Goal: Task Accomplishment & Management: Use online tool/utility

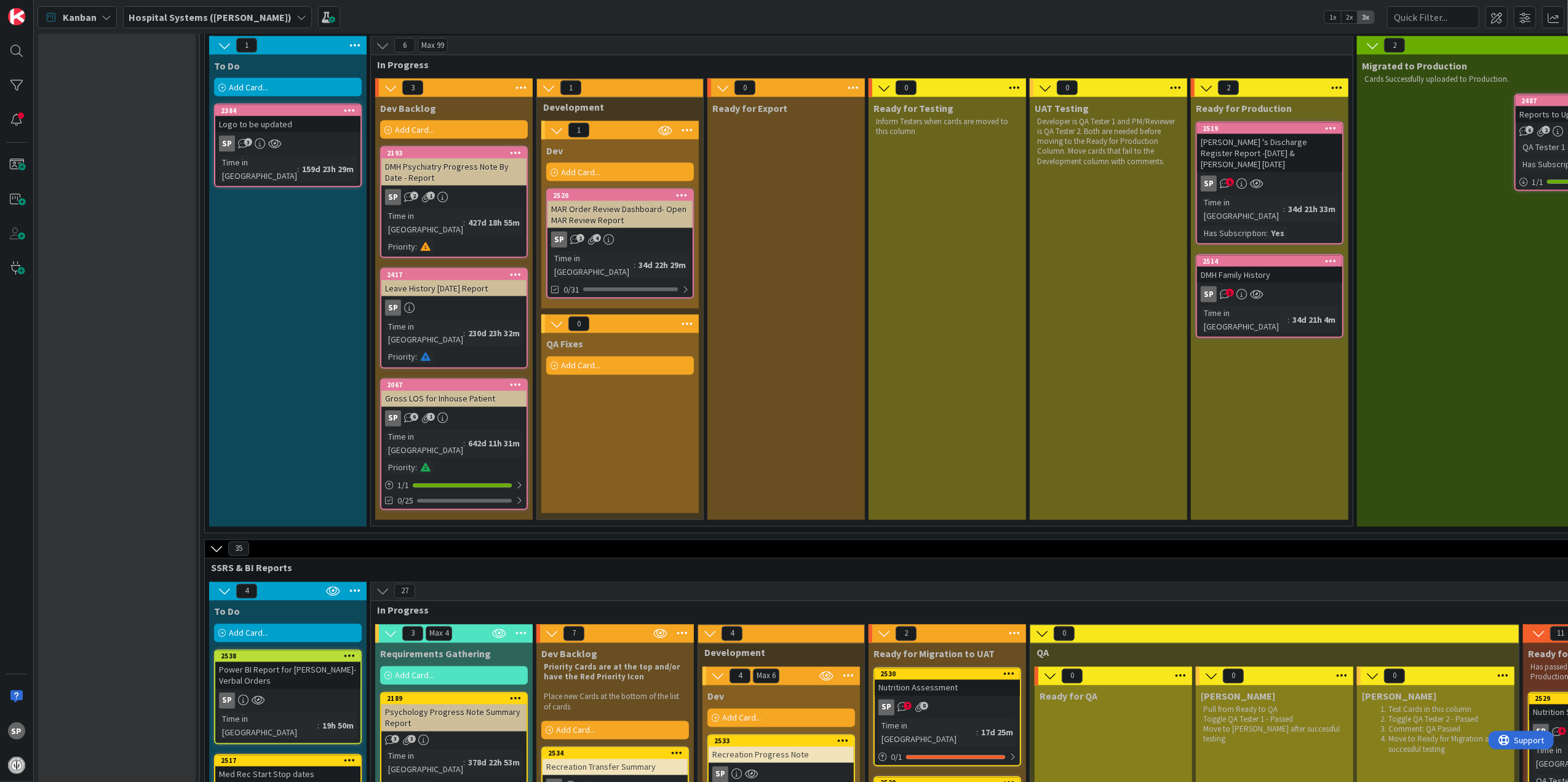
scroll to position [2460, 0]
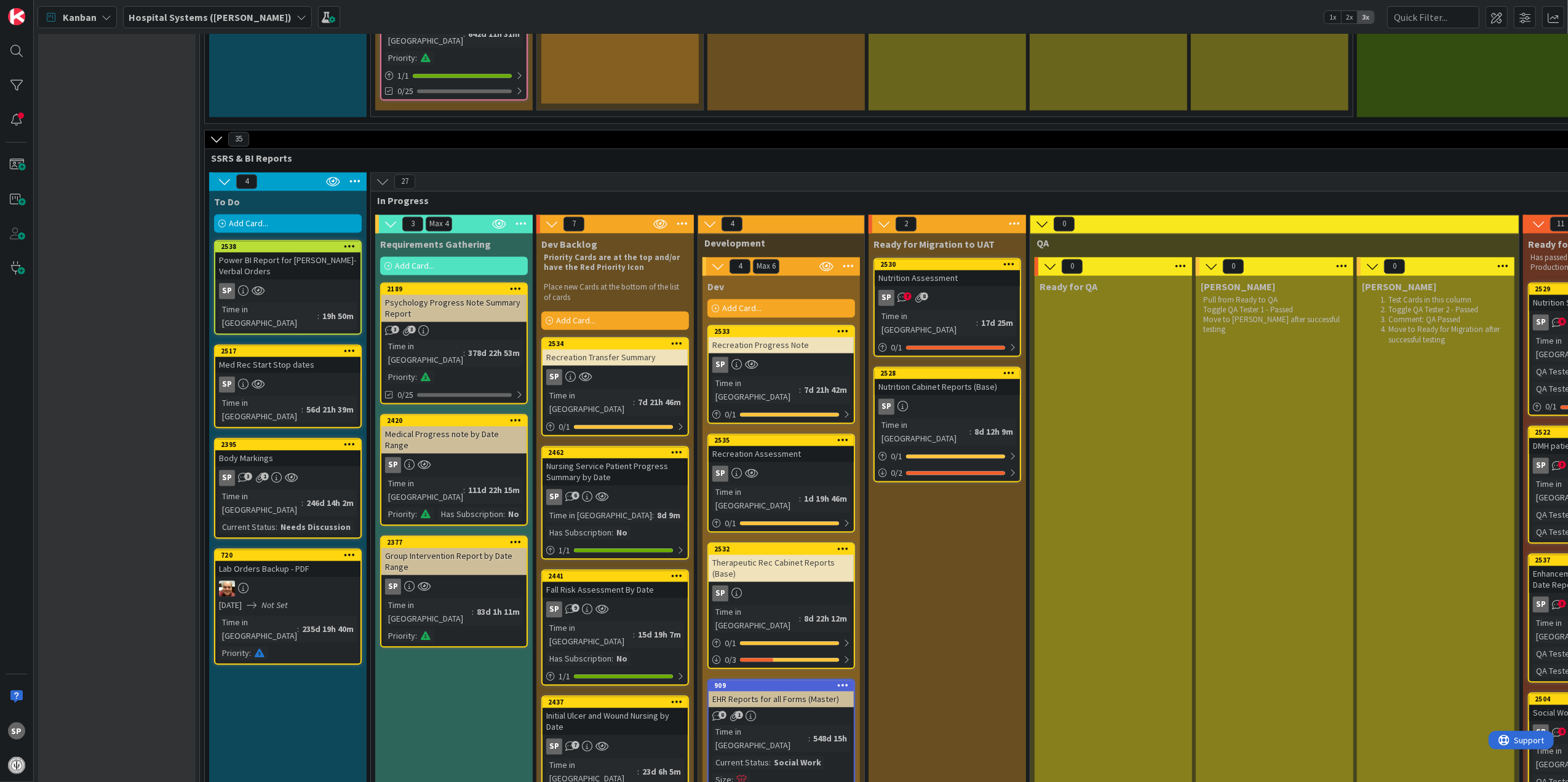
click at [998, 290] on div "SP 7 8" at bounding box center [947, 298] width 145 height 16
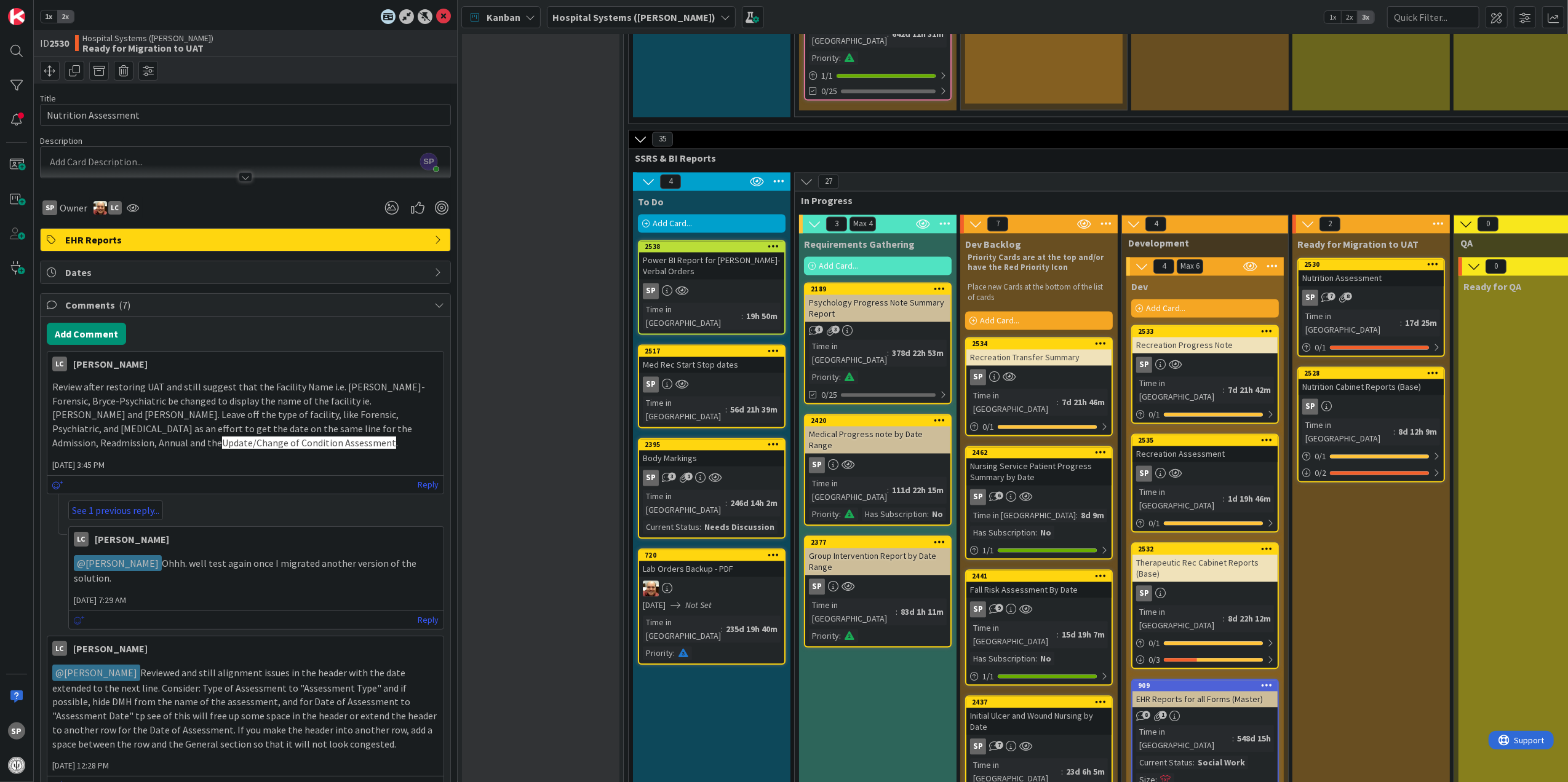
click at [75, 623] on icon at bounding box center [80, 620] width 11 height 9
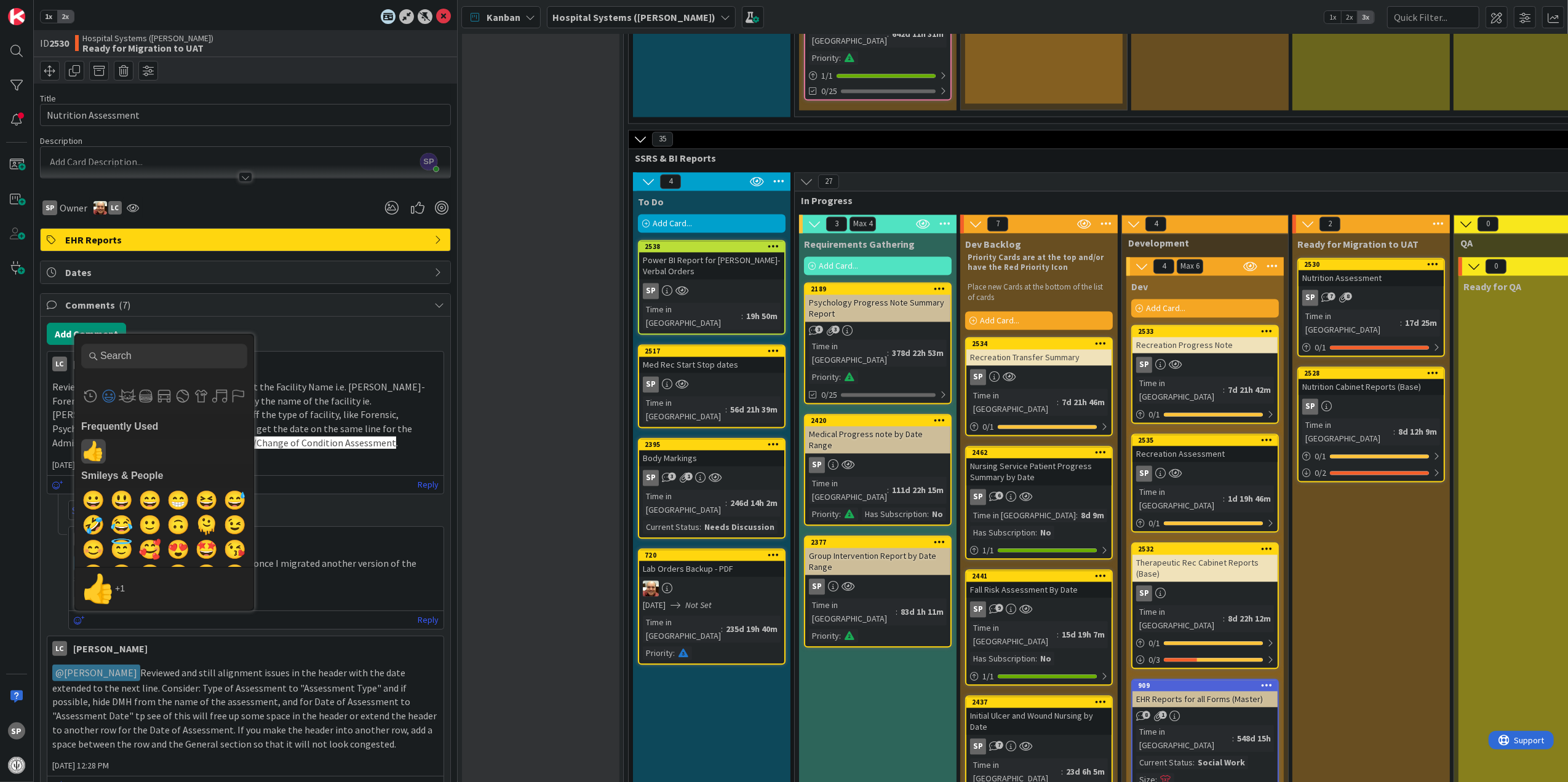
click at [93, 454] on span "👍" at bounding box center [94, 451] width 29 height 25
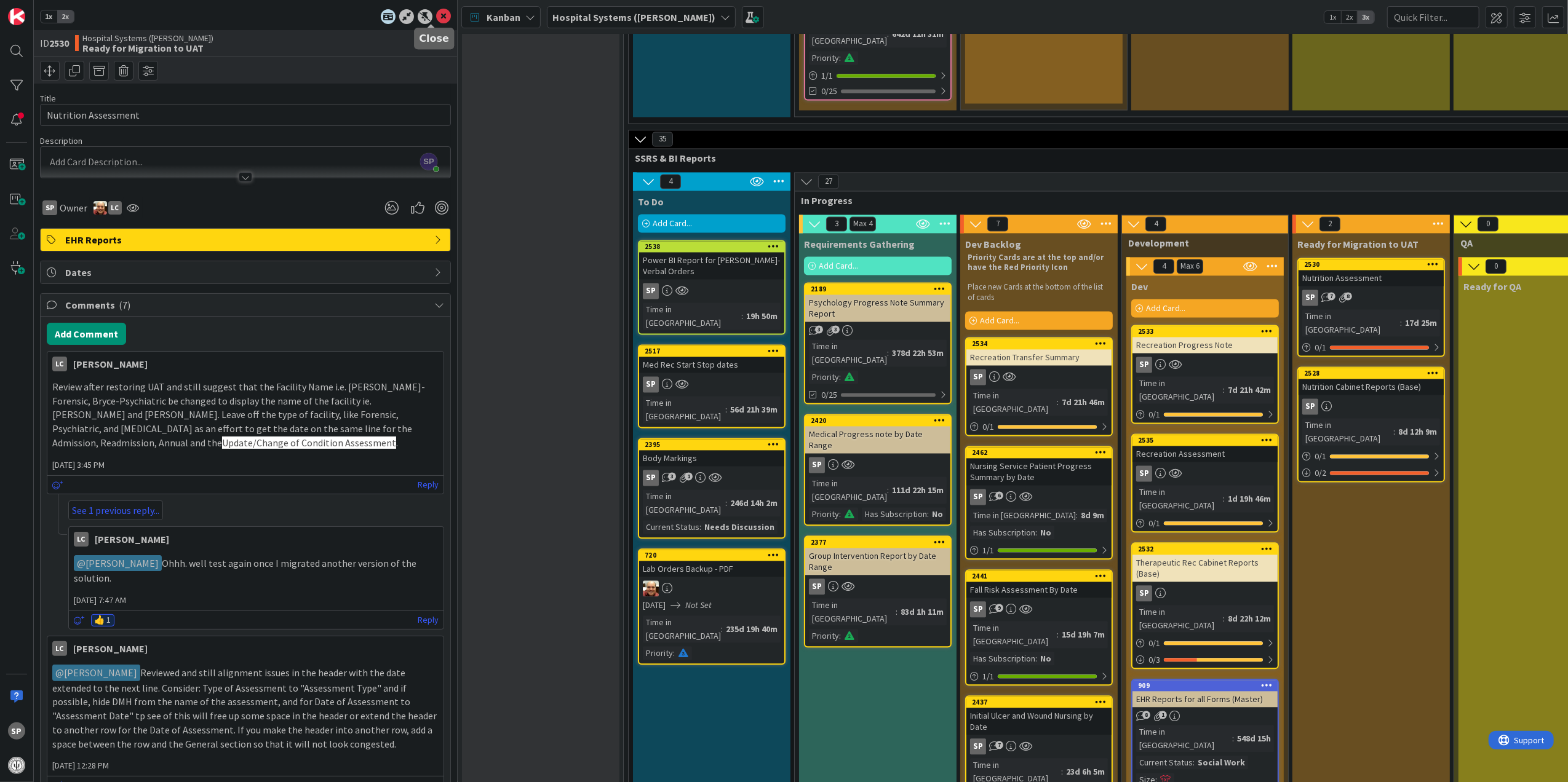
click at [436, 14] on icon at bounding box center [443, 17] width 15 height 15
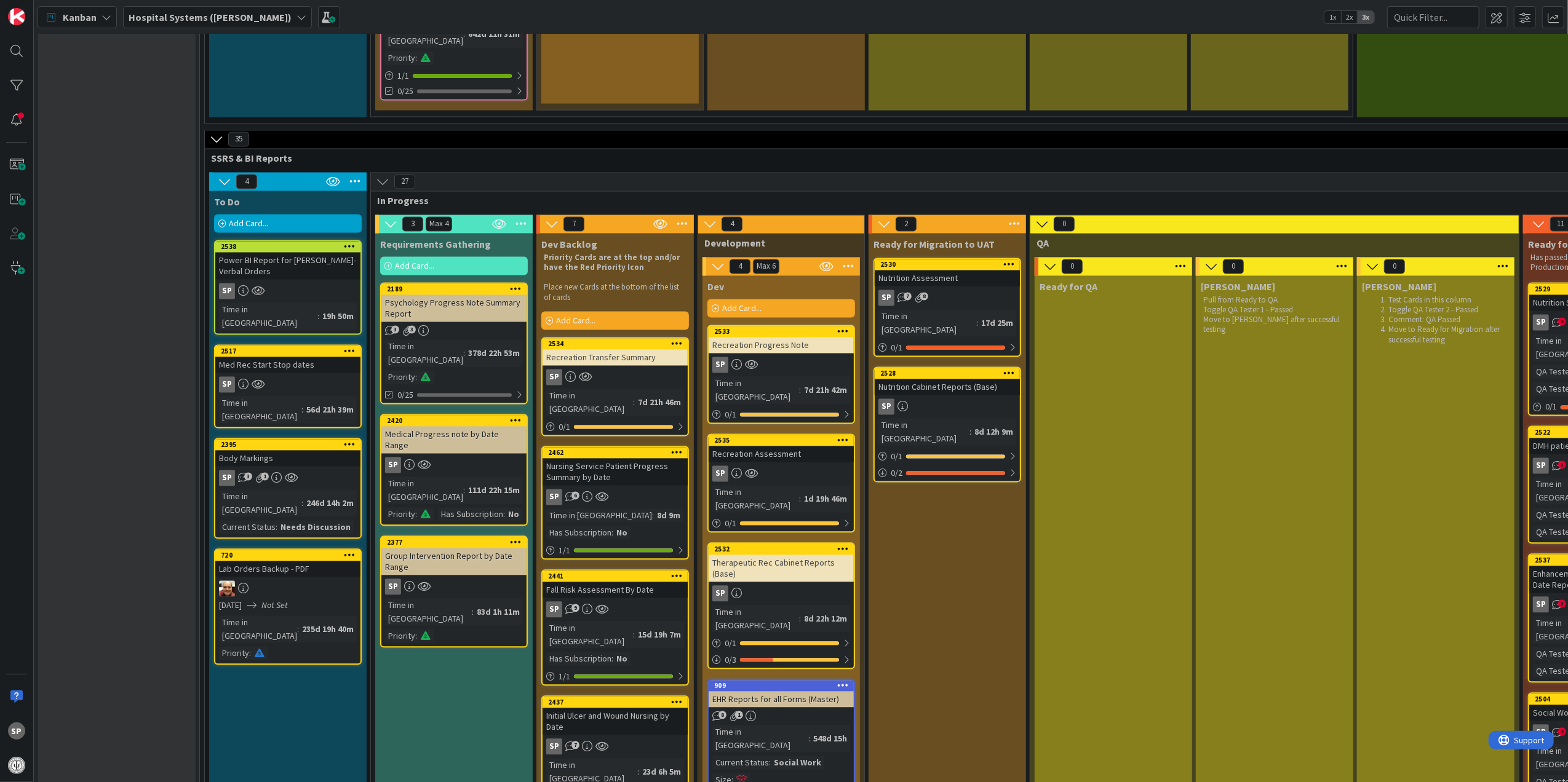
click at [823, 337] on div "Recreation Progress Note" at bounding box center [781, 345] width 145 height 16
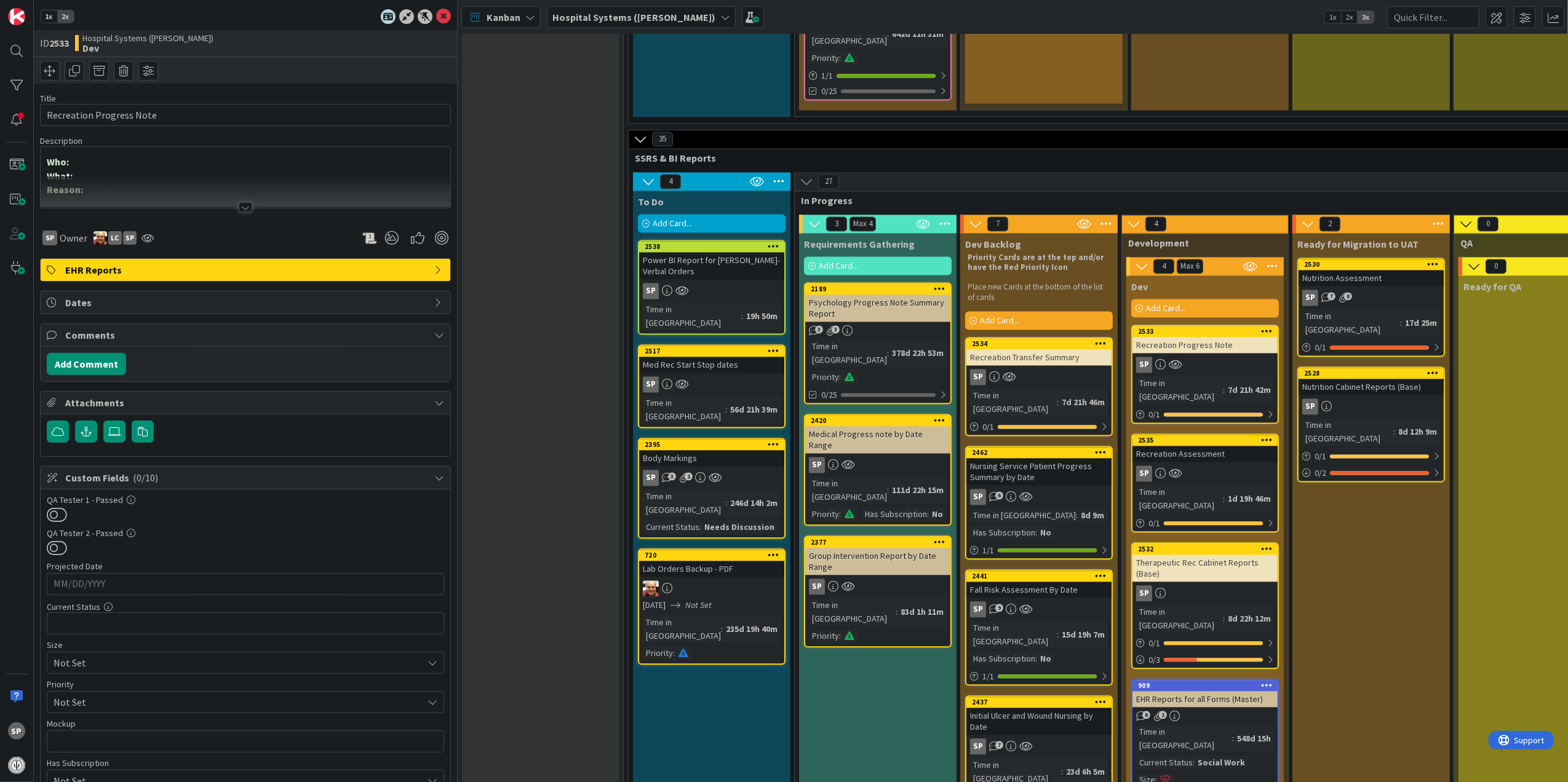
click at [239, 203] on div at bounding box center [246, 207] width 14 height 10
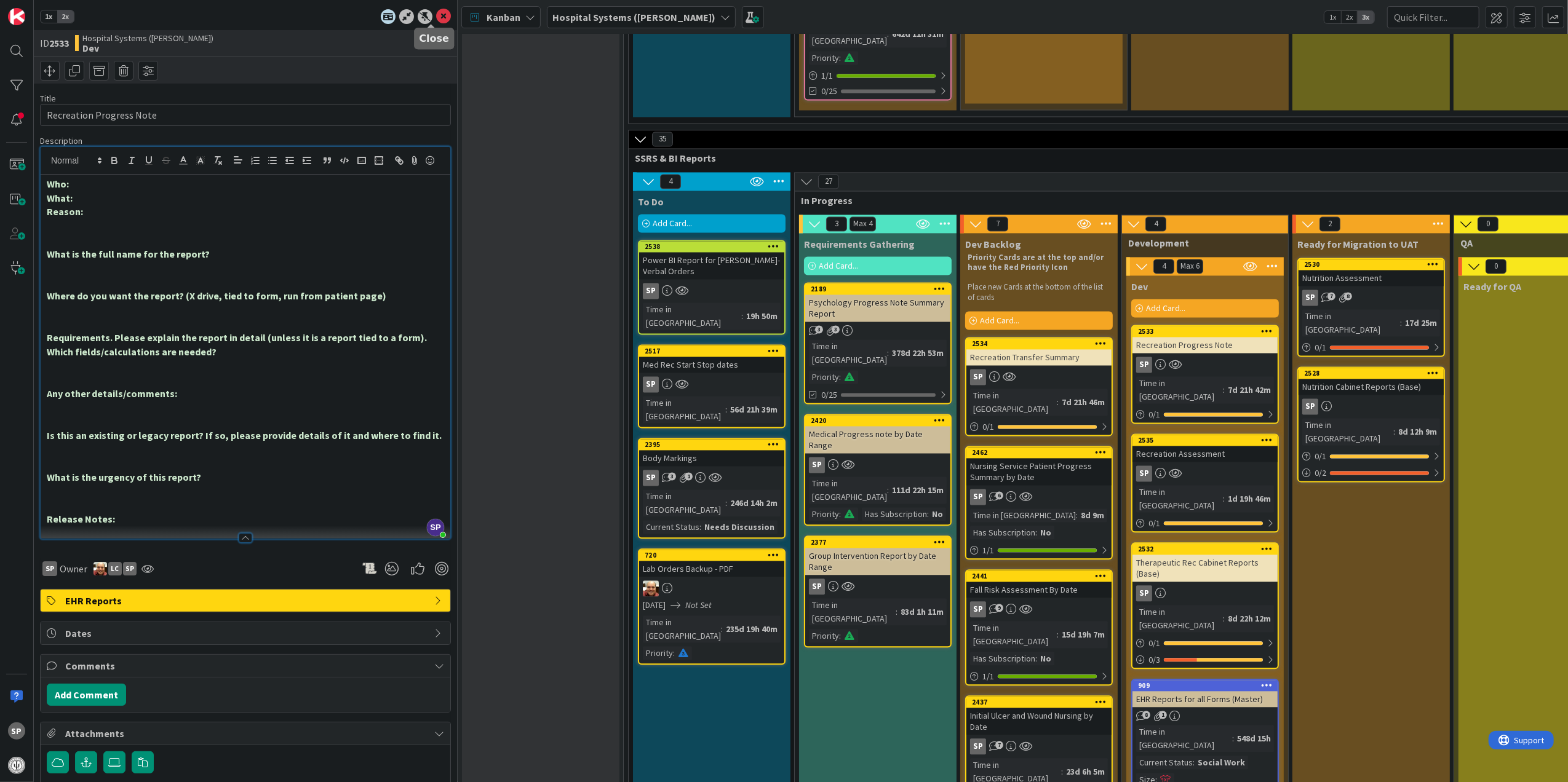
click at [436, 18] on icon at bounding box center [443, 17] width 15 height 15
